Goal: Task Accomplishment & Management: Use online tool/utility

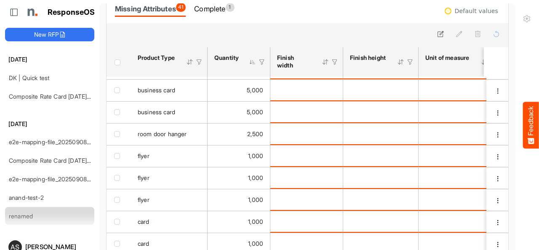
click at [253, 65] on div at bounding box center [253, 62] width 8 height 8
click at [261, 62] on div at bounding box center [262, 62] width 8 height 8
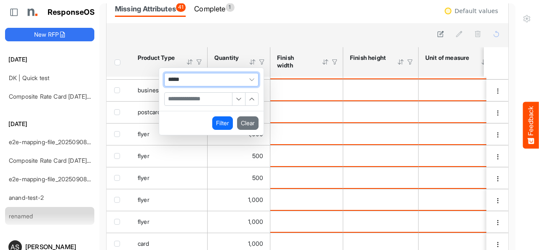
click at [231, 74] on span "*****" at bounding box center [211, 79] width 94 height 13
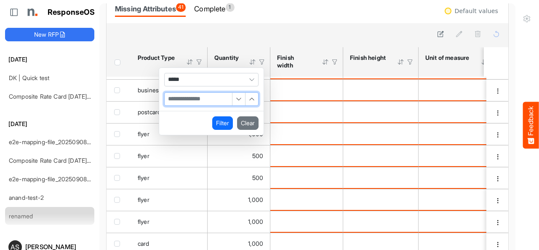
click at [195, 100] on input "Filter Value" at bounding box center [198, 99] width 67 height 13
type input "***"
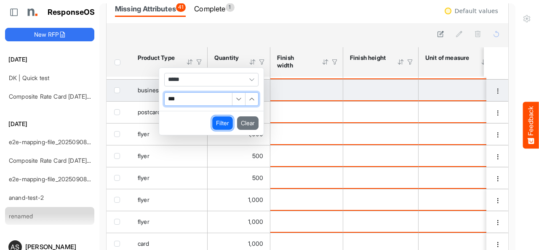
click at [220, 125] on button "Filter" at bounding box center [222, 122] width 21 height 13
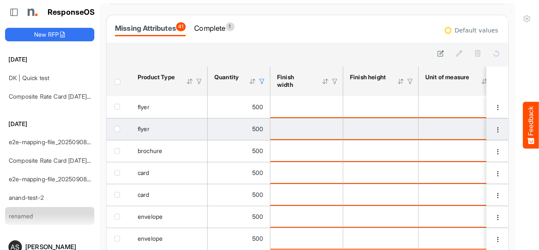
scroll to position [30, 0]
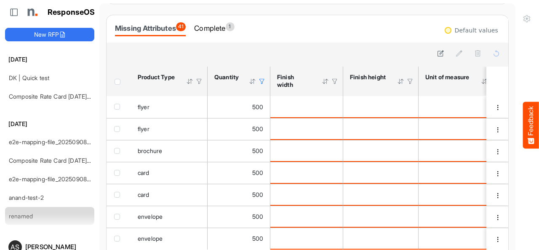
click at [261, 78] on div at bounding box center [262, 81] width 8 height 8
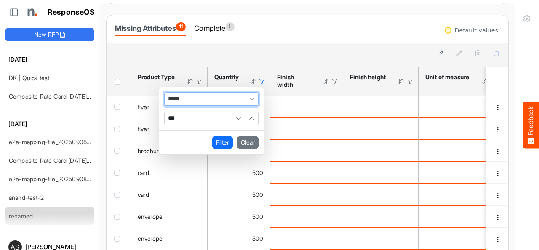
click at [227, 100] on span "*****" at bounding box center [211, 98] width 94 height 13
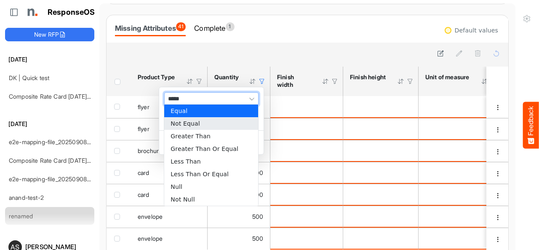
click at [209, 122] on li "Not Equal" at bounding box center [211, 123] width 94 height 13
type input "*********"
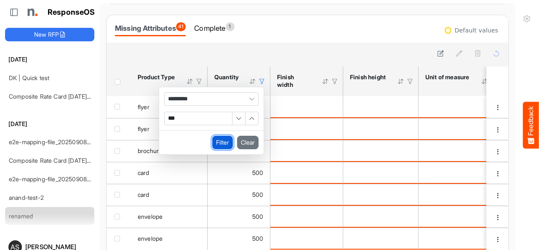
click at [226, 141] on button "Filter" at bounding box center [222, 142] width 21 height 13
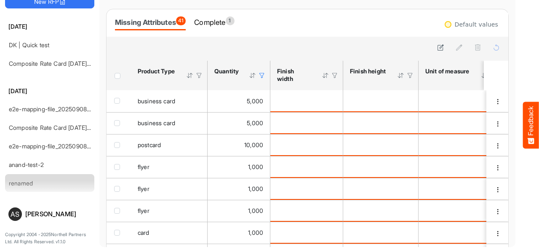
scroll to position [0, 0]
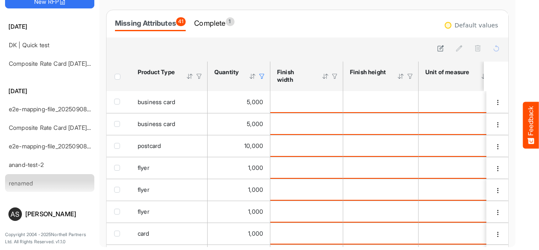
click at [261, 77] on div at bounding box center [262, 76] width 8 height 8
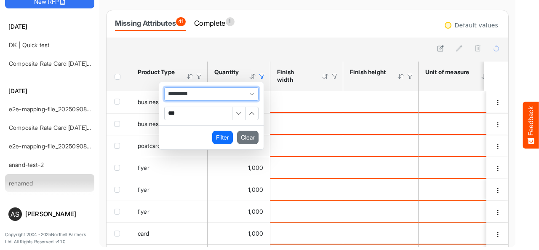
click at [211, 90] on span "*********" at bounding box center [211, 93] width 94 height 13
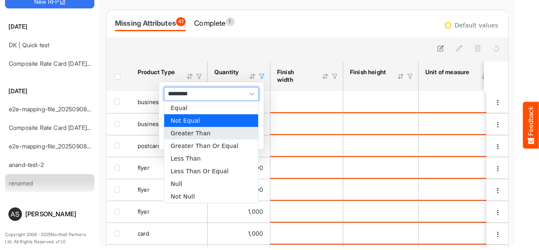
click at [201, 133] on li "Greater Than" at bounding box center [211, 133] width 94 height 13
type input "**********"
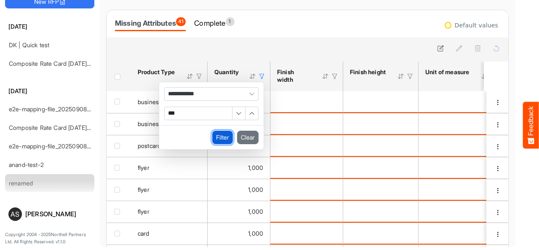
click at [228, 138] on button "Filter" at bounding box center [222, 136] width 21 height 13
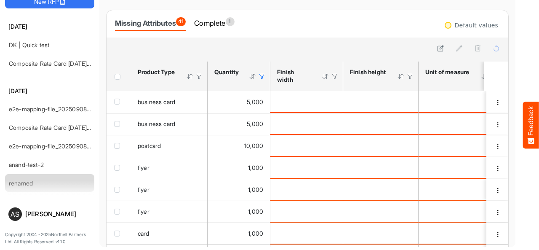
click at [261, 74] on div at bounding box center [262, 76] width 8 height 8
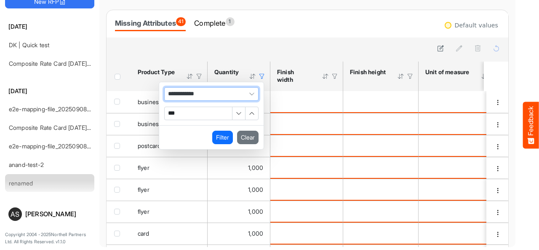
click at [210, 92] on span "**********" at bounding box center [211, 93] width 94 height 13
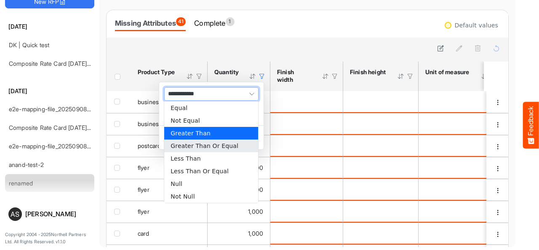
click at [201, 148] on li "Greater Than Or Equal" at bounding box center [211, 145] width 94 height 13
type input "**********"
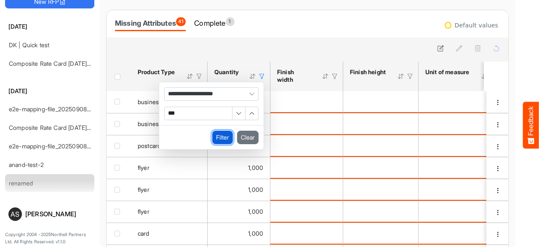
click at [220, 138] on button "Filter" at bounding box center [222, 136] width 21 height 13
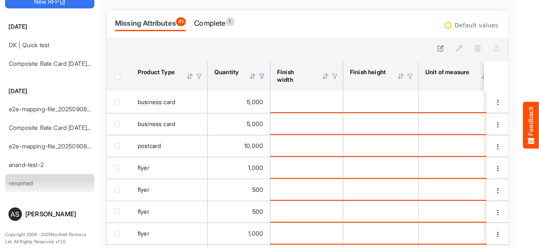
click at [262, 77] on div at bounding box center [262, 76] width 8 height 8
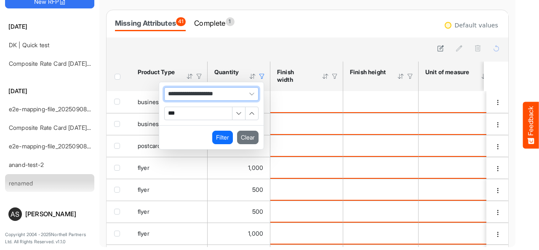
click at [238, 94] on span "**********" at bounding box center [211, 93] width 94 height 13
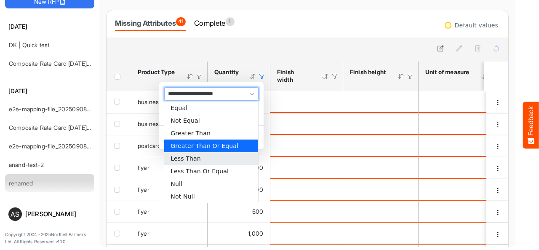
click at [210, 159] on li "Less Than" at bounding box center [211, 158] width 94 height 13
type input "*********"
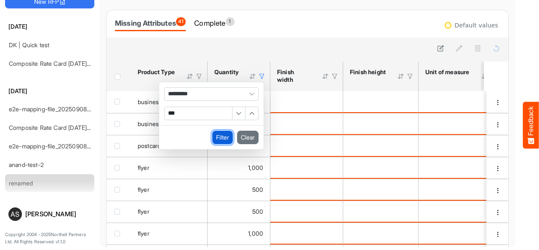
click at [219, 137] on button "Filter" at bounding box center [222, 136] width 21 height 13
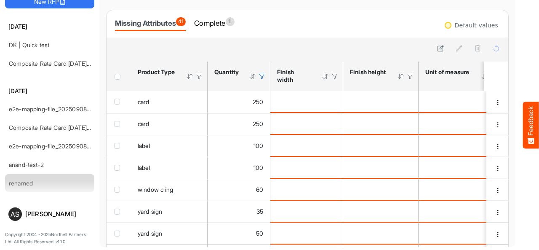
click at [262, 76] on div at bounding box center [262, 76] width 8 height 8
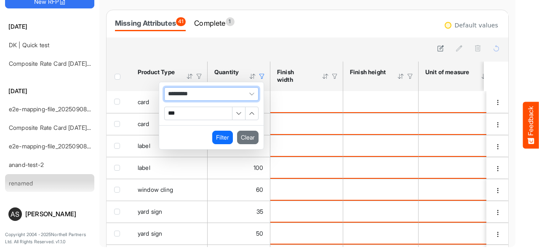
click at [231, 91] on span "*********" at bounding box center [211, 93] width 94 height 13
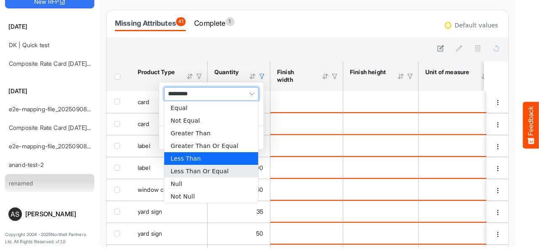
click at [198, 172] on li "Less Than Or Equal" at bounding box center [211, 171] width 94 height 13
type input "**********"
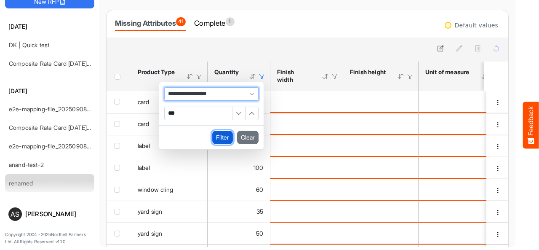
click at [220, 137] on button "Filter" at bounding box center [222, 136] width 21 height 13
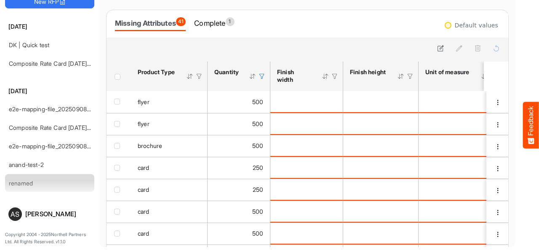
click at [262, 77] on div at bounding box center [262, 76] width 8 height 8
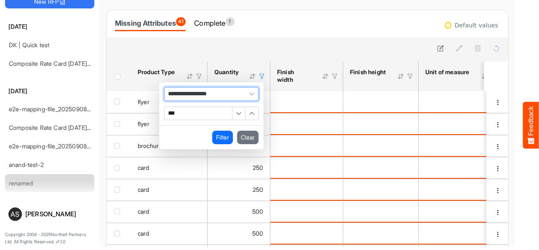
click at [237, 92] on span "**********" at bounding box center [211, 93] width 94 height 13
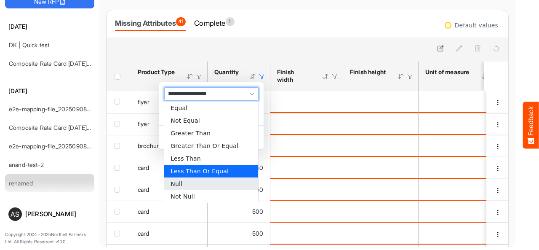
click at [194, 183] on li "Null" at bounding box center [211, 183] width 94 height 13
type input "****"
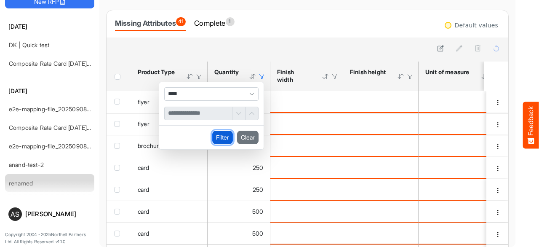
click at [222, 138] on button "Filter" at bounding box center [222, 136] width 21 height 13
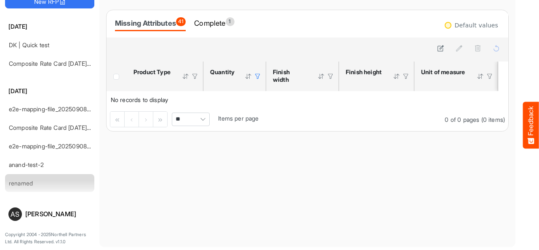
click at [257, 78] on div at bounding box center [258, 76] width 8 height 8
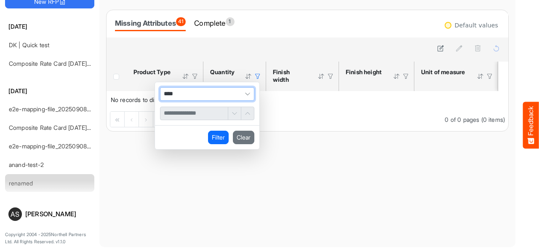
click at [230, 93] on span "****" at bounding box center [207, 93] width 94 height 13
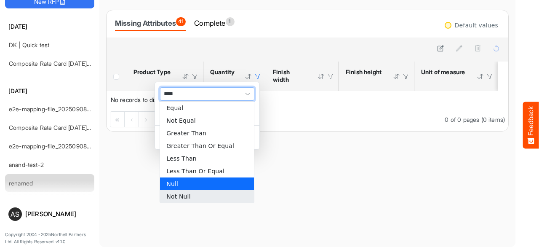
click at [183, 194] on li "Not Null" at bounding box center [207, 196] width 94 height 13
type input "********"
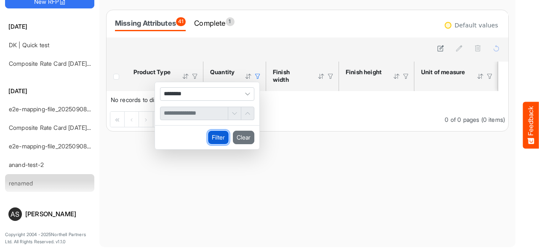
click at [217, 135] on button "Filter" at bounding box center [218, 136] width 21 height 13
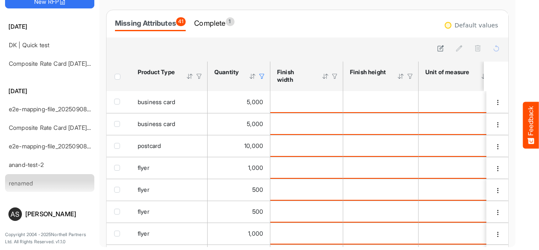
click at [217, 135] on td "10,000" at bounding box center [238, 146] width 63 height 22
click at [262, 77] on div at bounding box center [262, 76] width 8 height 8
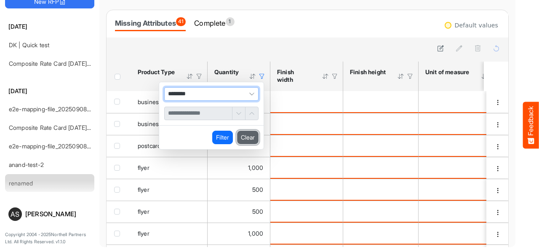
click at [246, 137] on button "Clear" at bounding box center [247, 136] width 21 height 13
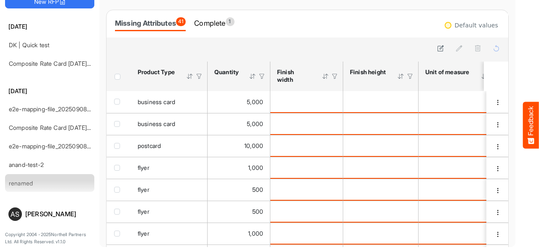
click at [197, 77] on div at bounding box center [199, 76] width 8 height 8
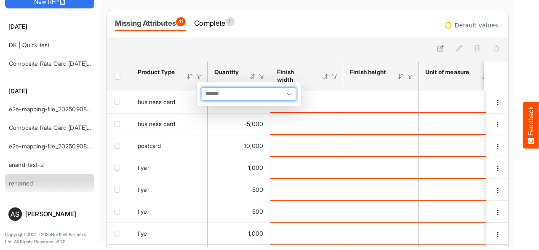
click at [206, 97] on input "multiselect" at bounding box center [212, 94] width 21 height 13
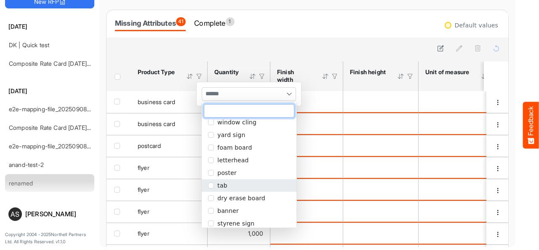
scroll to position [107, 0]
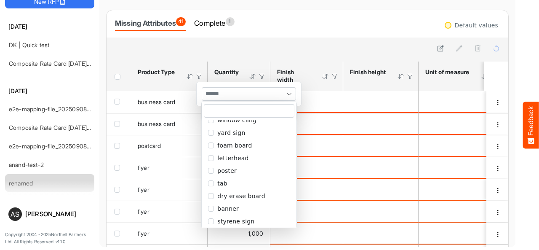
click at [261, 75] on div at bounding box center [262, 76] width 8 height 8
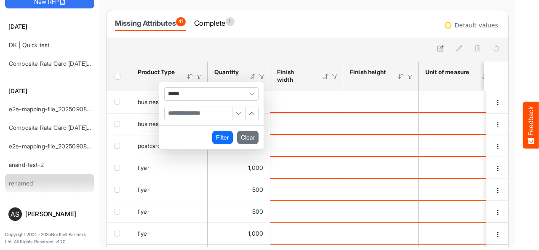
click at [336, 76] on div at bounding box center [335, 76] width 8 height 8
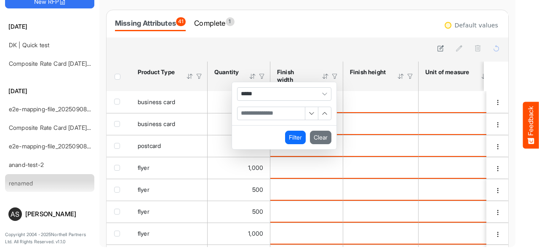
click at [411, 77] on div at bounding box center [410, 76] width 8 height 8
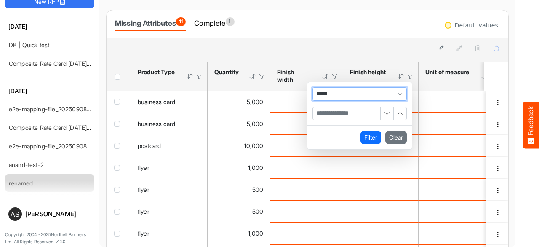
click at [403, 56] on div at bounding box center [307, 49] width 402 height 24
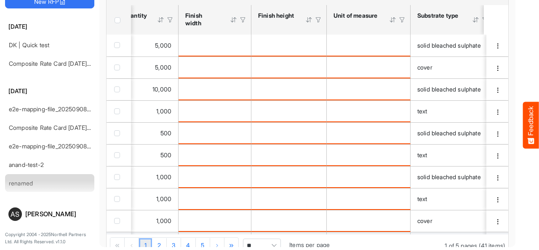
scroll to position [0, 0]
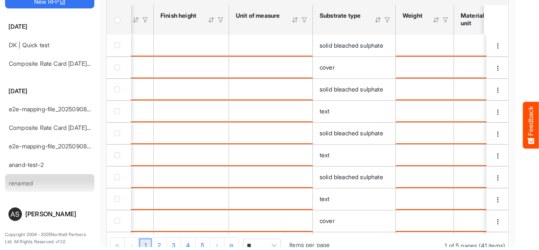
click at [386, 20] on div at bounding box center [387, 20] width 8 height 8
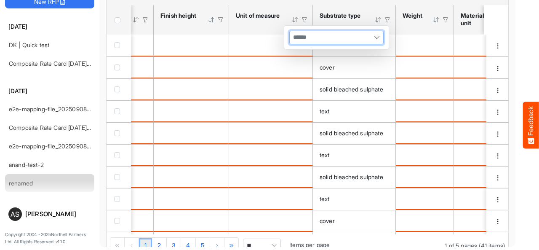
click at [365, 34] on div at bounding box center [336, 37] width 93 height 13
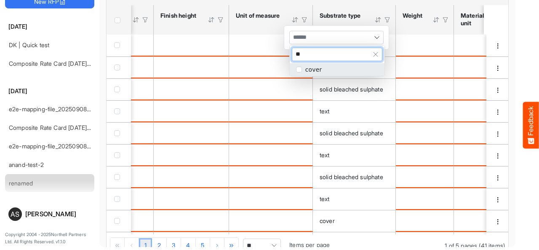
type input "**"
click at [445, 20] on div at bounding box center [445, 20] width 8 height 8
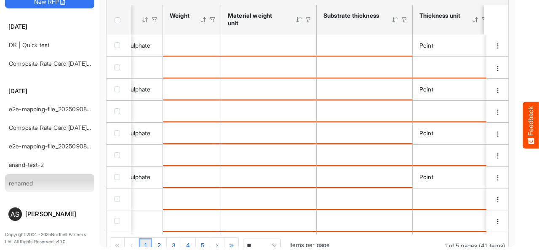
click at [213, 20] on div at bounding box center [213, 20] width 8 height 8
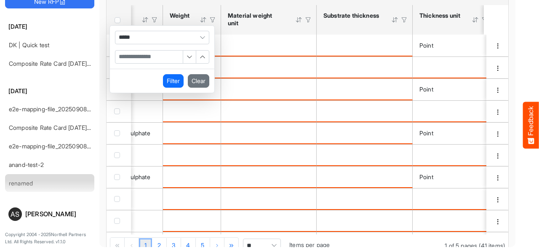
click at [310, 18] on div at bounding box center [308, 20] width 8 height 8
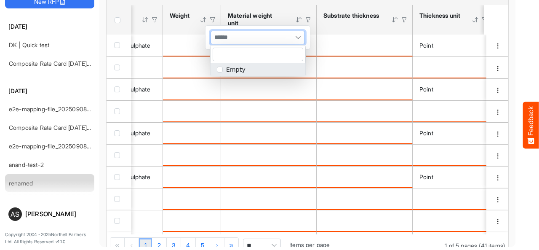
click at [292, 37] on span at bounding box center [298, 37] width 13 height 13
click at [404, 21] on div at bounding box center [404, 20] width 8 height 8
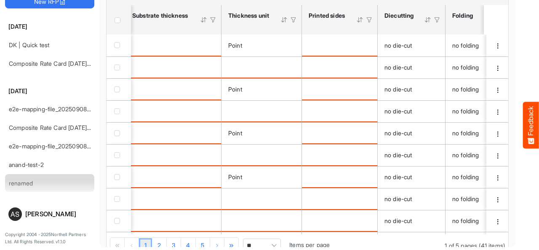
click at [293, 20] on div at bounding box center [294, 20] width 8 height 8
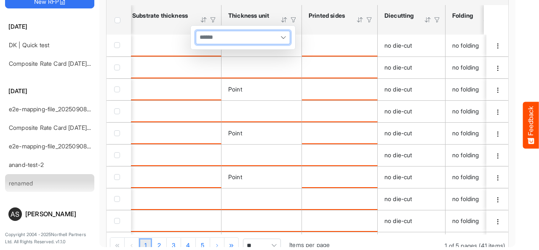
click at [278, 38] on span at bounding box center [283, 37] width 13 height 13
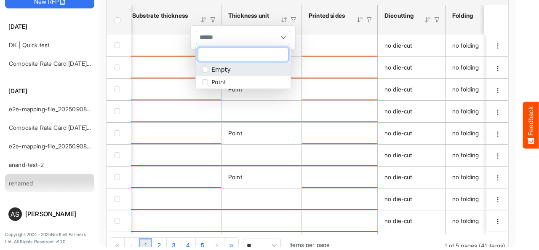
click at [368, 21] on div at bounding box center [369, 20] width 8 height 8
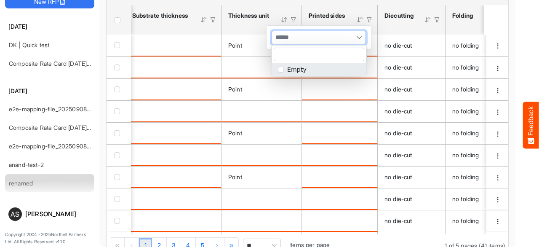
click at [348, 34] on div at bounding box center [318, 37] width 93 height 13
click at [436, 20] on div at bounding box center [437, 20] width 8 height 8
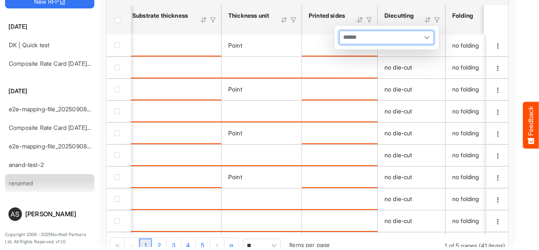
click at [406, 40] on div at bounding box center [386, 37] width 93 height 13
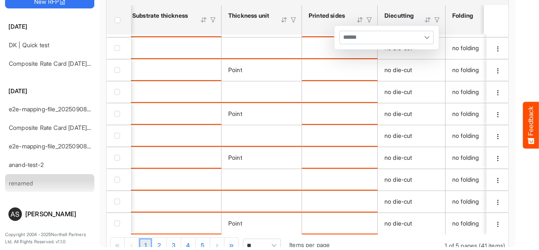
drag, startPoint x: 242, startPoint y: 230, endPoint x: 303, endPoint y: 231, distance: 60.6
click at [303, 231] on div "business card 5,000 solid bleached sulphate Point no die-cut no folding no lami…" at bounding box center [307, 134] width 402 height 199
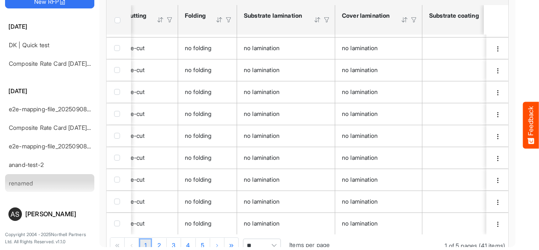
click at [228, 21] on div at bounding box center [229, 20] width 8 height 8
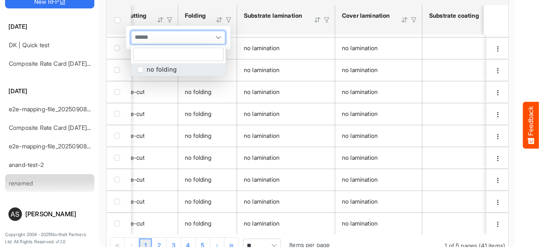
click at [211, 37] on div at bounding box center [177, 37] width 93 height 13
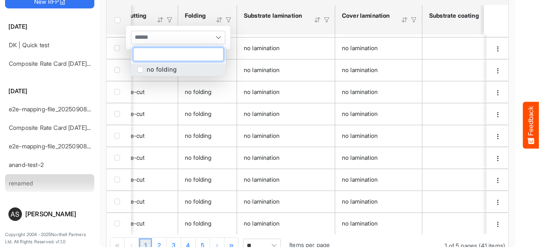
click at [414, 20] on div at bounding box center [414, 20] width 8 height 8
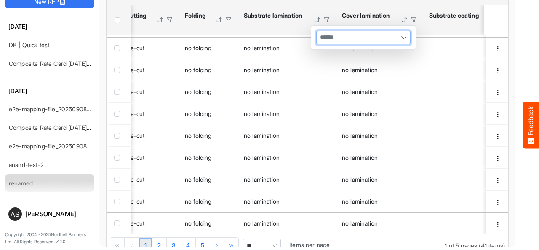
click at [394, 37] on div at bounding box center [362, 37] width 93 height 13
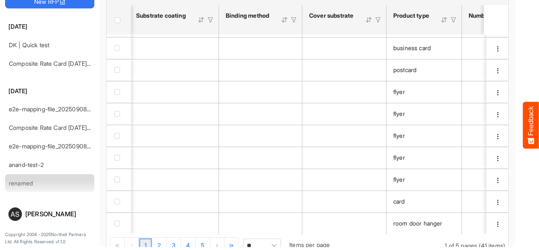
click at [454, 19] on div at bounding box center [453, 20] width 8 height 8
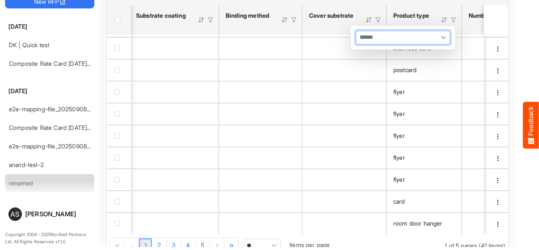
click at [433, 40] on div at bounding box center [402, 37] width 93 height 13
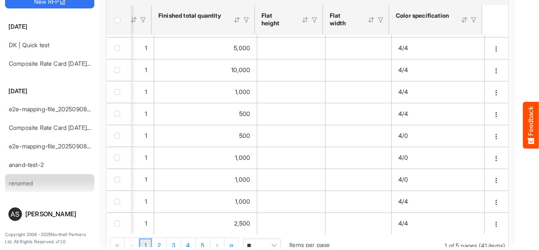
click at [470, 21] on div at bounding box center [474, 20] width 8 height 8
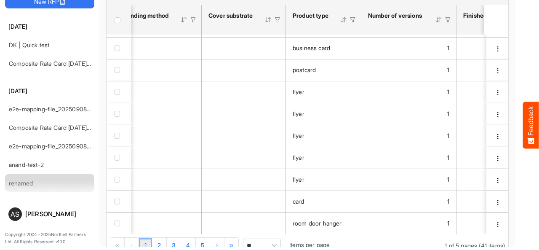
click at [353, 21] on div at bounding box center [353, 20] width 8 height 8
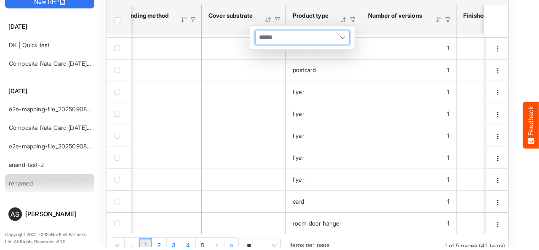
click at [309, 32] on div at bounding box center [301, 37] width 93 height 13
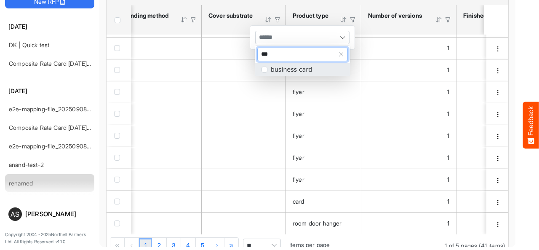
type input "***"
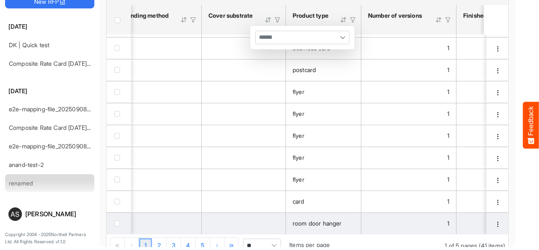
click at [149, 229] on td "is template cell Column Header httpsnorthellcomontologiesmapping-rulesassemblyh…" at bounding box center [159, 223] width 83 height 22
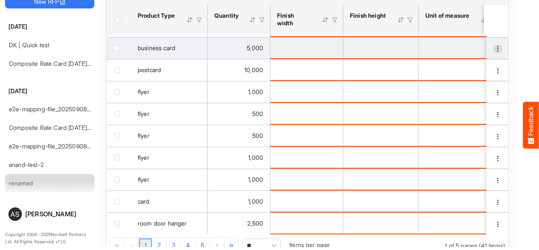
click at [495, 46] on span "dropdownbutton" at bounding box center [498, 49] width 6 height 6
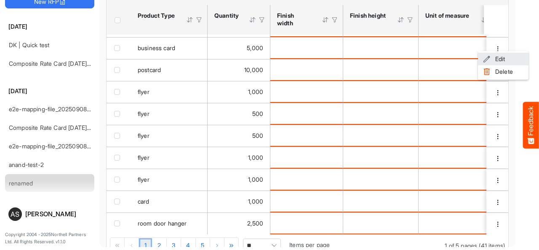
click at [486, 59] on span at bounding box center [487, 59] width 8 height 13
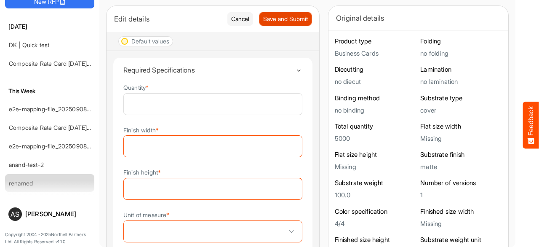
click at [263, 14] on span "Save and Submit" at bounding box center [285, 18] width 45 height 9
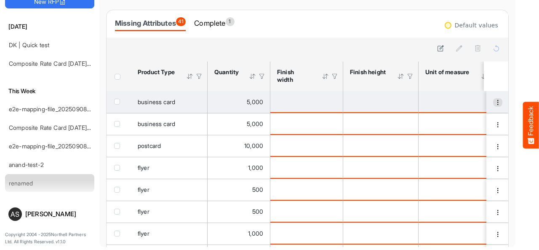
click at [495, 101] on span "dropdownbutton" at bounding box center [498, 102] width 6 height 6
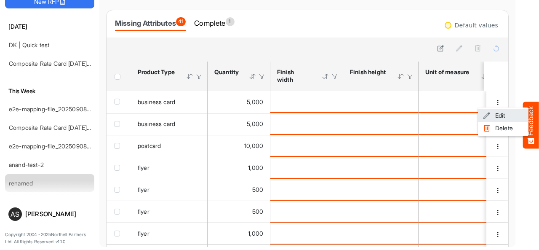
click at [483, 116] on span at bounding box center [487, 115] width 8 height 13
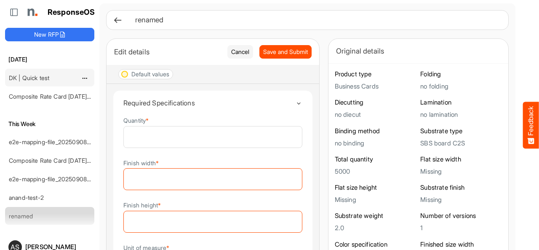
click at [36, 80] on div "DK | Quick test" at bounding box center [42, 77] width 75 height 17
click at [18, 75] on link "DK | Quick test" at bounding box center [29, 77] width 40 height 7
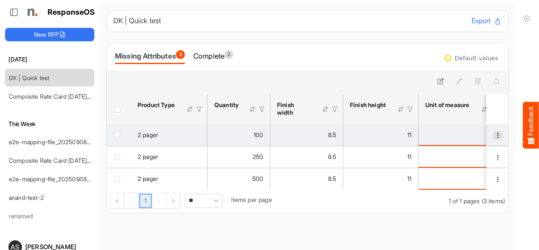
click at [495, 137] on span "dropdownbutton" at bounding box center [498, 135] width 6 height 6
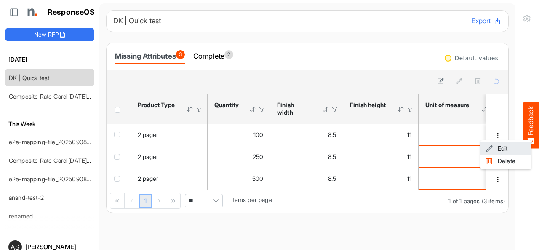
click at [490, 147] on span at bounding box center [489, 148] width 8 height 13
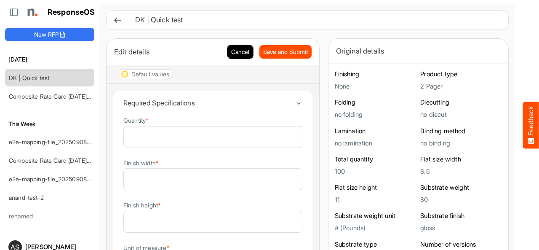
click at [227, 50] on button "Cancel" at bounding box center [240, 51] width 26 height 13
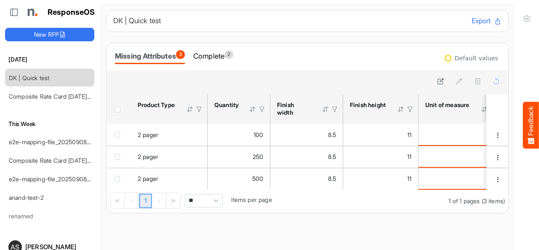
click at [471, 22] on button "Export" at bounding box center [486, 21] width 30 height 11
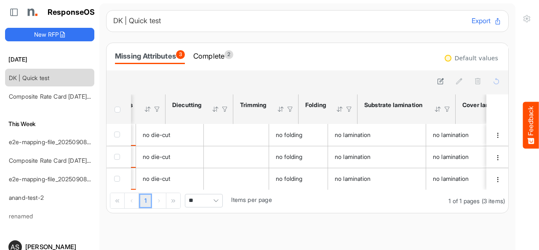
scroll to position [0, 853]
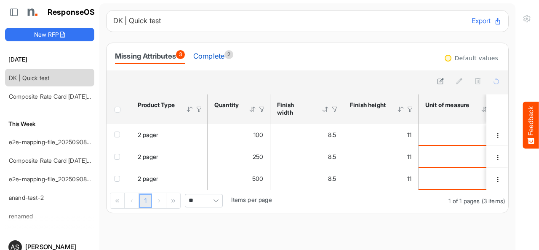
click at [212, 53] on div "Complete 2" at bounding box center [213, 56] width 40 height 12
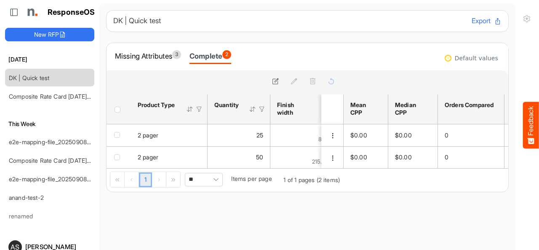
click at [298, 228] on main "DK | Quick test Export Missing Attributes 3 Complete 2 sfgridoszd1srw44n_header…" at bounding box center [307, 141] width 416 height 276
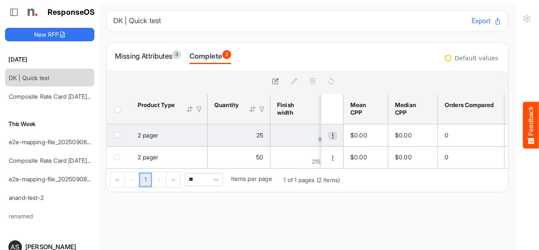
click at [330, 136] on span "dropdownbutton" at bounding box center [333, 136] width 6 height 6
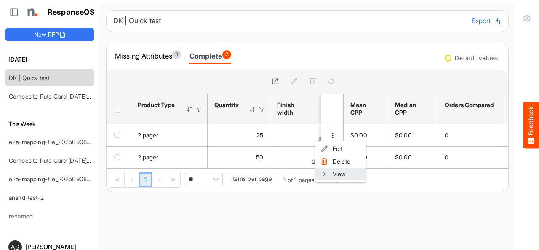
click at [330, 171] on li "View" at bounding box center [340, 174] width 51 height 13
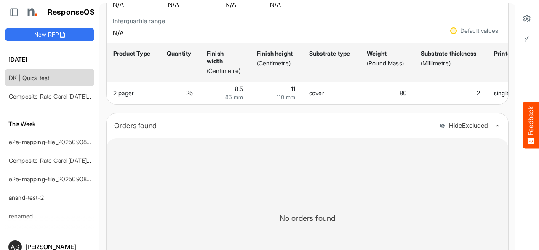
scroll to position [84, 0]
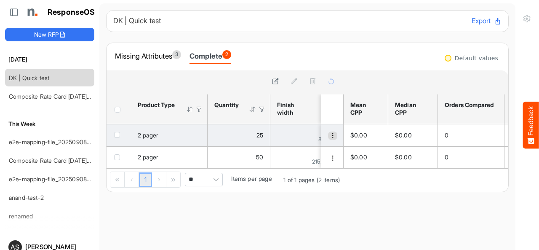
click at [330, 138] on span "dropdownbutton" at bounding box center [333, 136] width 6 height 6
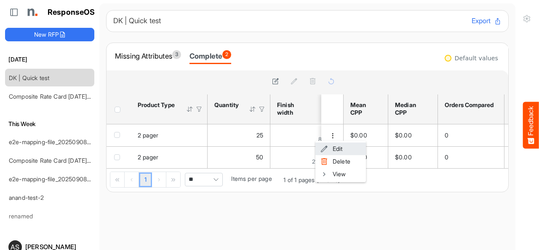
click at [323, 146] on span at bounding box center [324, 148] width 8 height 13
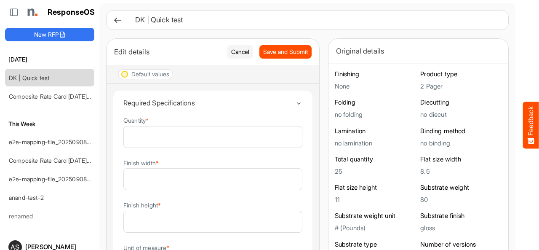
click at [209, 14] on div "DK | Quick test" at bounding box center [307, 20] width 402 height 20
click at [227, 51] on button "Cancel" at bounding box center [240, 51] width 26 height 13
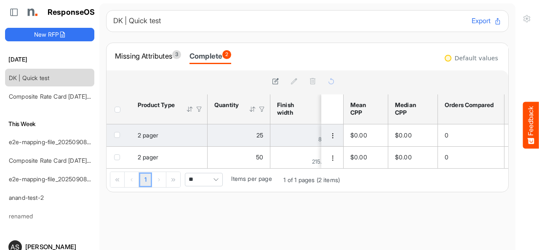
click at [120, 139] on td "checkbox" at bounding box center [118, 135] width 24 height 22
click at [116, 137] on span "checkbox" at bounding box center [117, 135] width 6 height 6
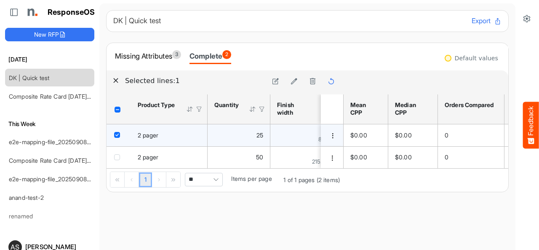
click at [117, 78] on icon "button" at bounding box center [116, 80] width 6 height 6
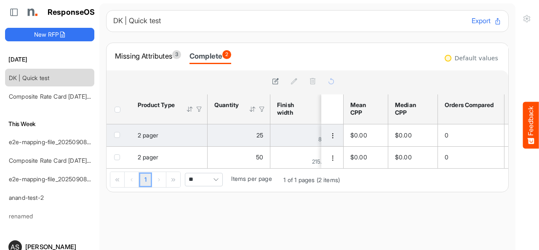
click at [115, 80] on div at bounding box center [225, 81] width 224 height 12
drag, startPoint x: 445, startPoint y: 155, endPoint x: 117, endPoint y: 135, distance: 328.9
click at [117, 135] on span "checkbox" at bounding box center [117, 135] width 6 height 6
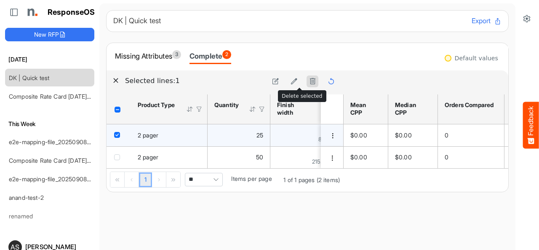
click at [309, 81] on icon at bounding box center [312, 80] width 7 height 7
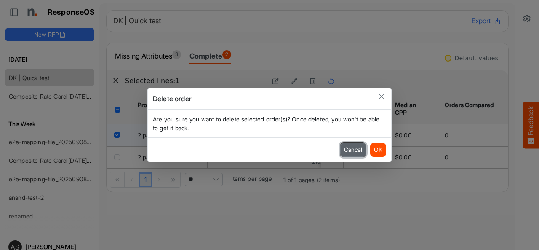
click at [355, 153] on button "Cancel" at bounding box center [353, 149] width 26 height 13
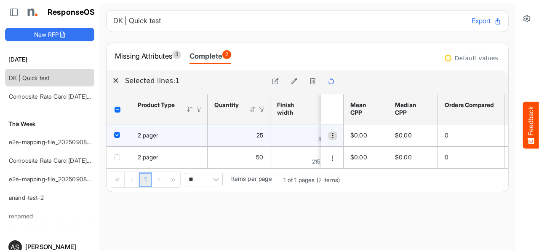
click at [330, 133] on span "dropdownbutton" at bounding box center [333, 136] width 6 height 6
click at [329, 173] on li "View" at bounding box center [340, 174] width 51 height 13
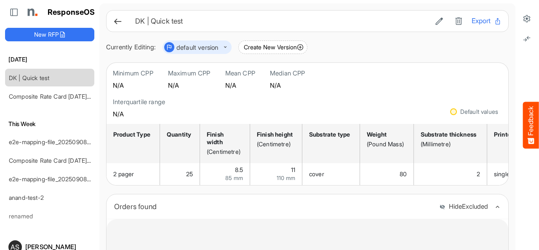
click at [471, 24] on button "Export" at bounding box center [486, 21] width 30 height 11
click at [118, 24] on icon at bounding box center [117, 21] width 9 height 9
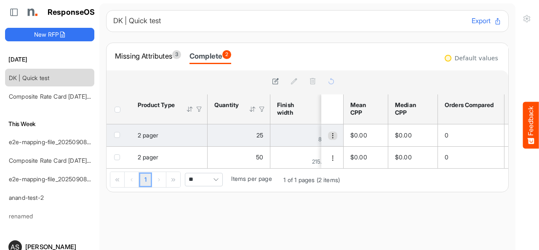
click at [328, 139] on button "dropdownbutton" at bounding box center [332, 135] width 9 height 8
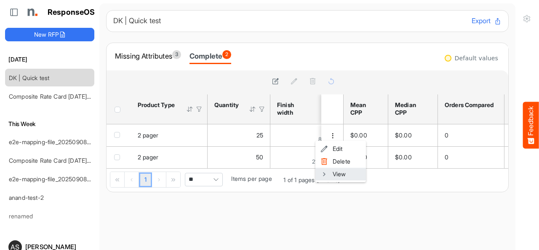
click at [330, 176] on li "View" at bounding box center [340, 174] width 51 height 13
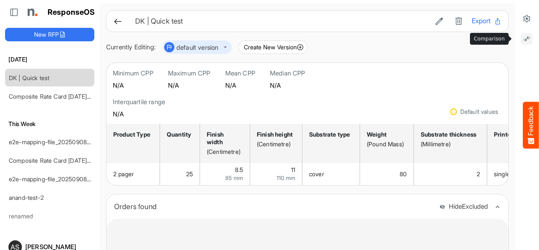
click at [522, 41] on icon at bounding box center [526, 39] width 8 height 8
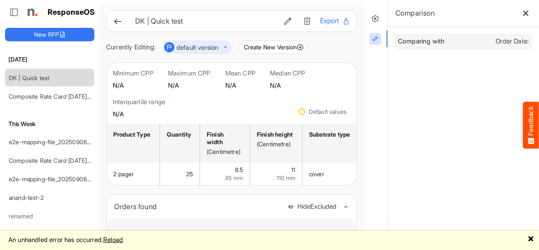
click at [512, 13] on div "Comparison" at bounding box center [463, 13] width 151 height 27
click at [522, 12] on icon at bounding box center [525, 13] width 7 height 7
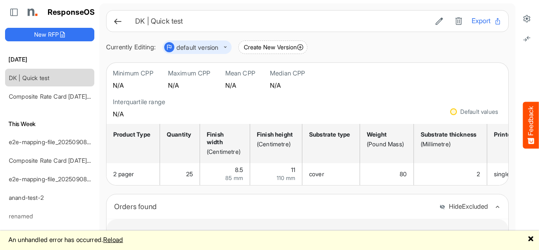
click at [529, 116] on button "Feedback" at bounding box center [531, 124] width 16 height 47
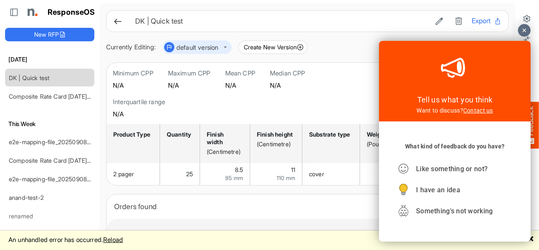
click at [123, 241] on link "Reload" at bounding box center [113, 239] width 20 height 8
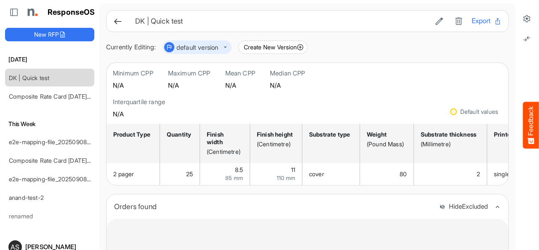
click at [495, 76] on div "Minimum CPP N/A Maximum CPP N/A Mean CPP N/A Median CPP N/A Interquartile range…" at bounding box center [307, 92] width 402 height 61
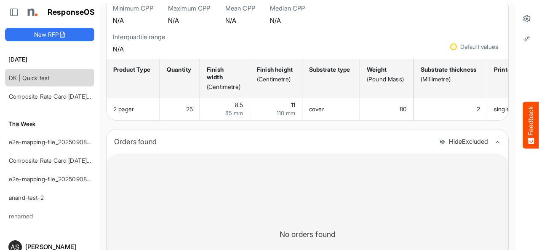
scroll to position [66, 0]
